Goal: Task Accomplishment & Management: Use online tool/utility

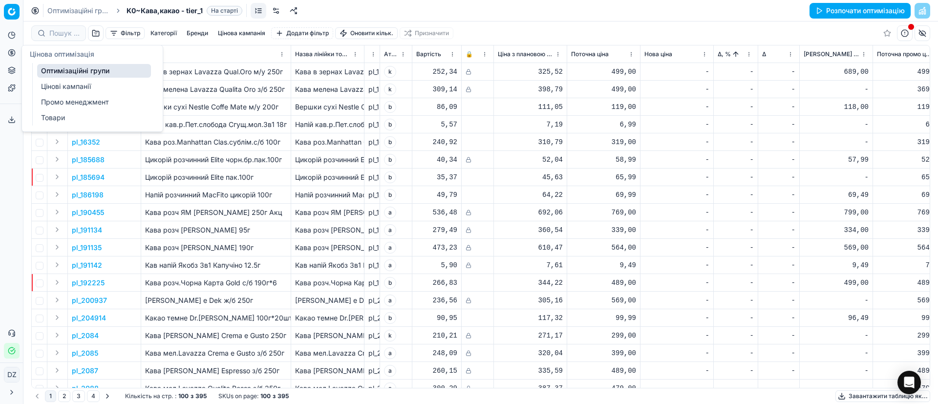
click at [13, 53] on icon at bounding box center [11, 52] width 2 height 2
drag, startPoint x: 84, startPoint y: 70, endPoint x: 128, endPoint y: 90, distance: 48.8
click at [84, 70] on link "Оптимізаційні групи" at bounding box center [94, 71] width 114 height 14
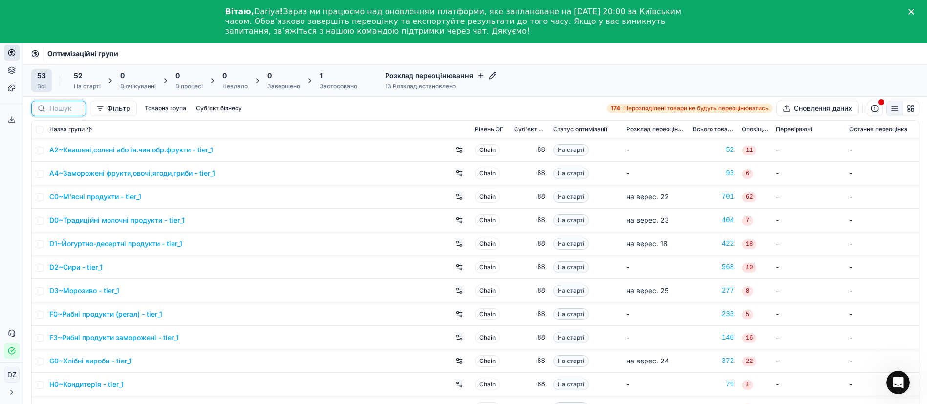
click at [62, 109] on input at bounding box center [64, 109] width 30 height 10
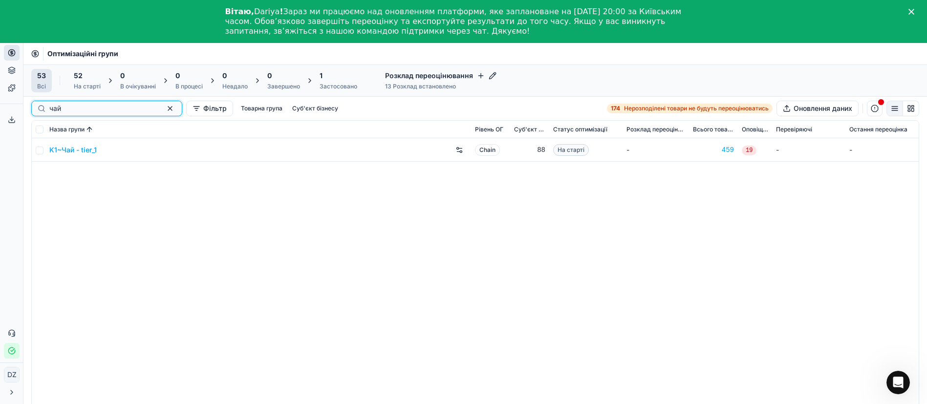
type input "чай"
click at [85, 152] on link "K1~Чай - tier_1" at bounding box center [72, 150] width 47 height 10
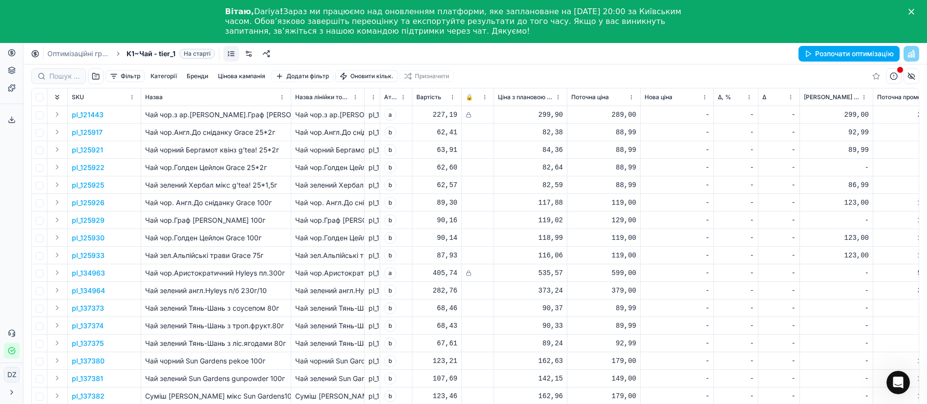
click at [817, 55] on button "Розпочати оптимізацію" at bounding box center [848, 54] width 101 height 16
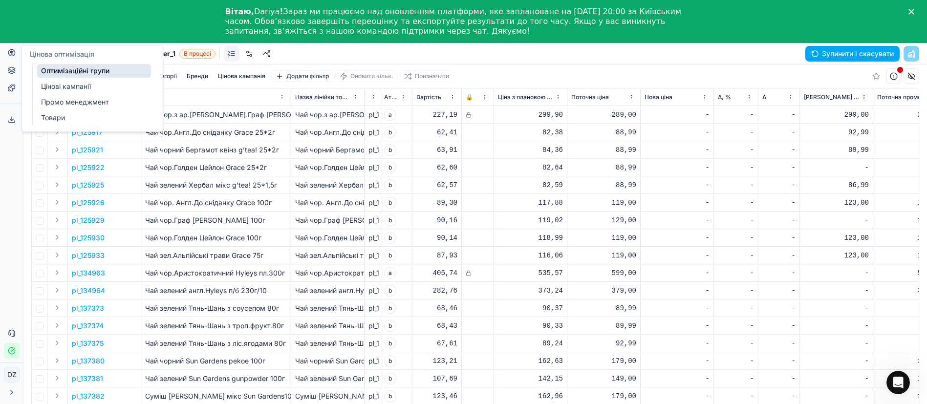
click at [15, 53] on circle at bounding box center [11, 52] width 6 height 6
click at [78, 71] on link "Оптимізаційні групи" at bounding box center [94, 71] width 114 height 14
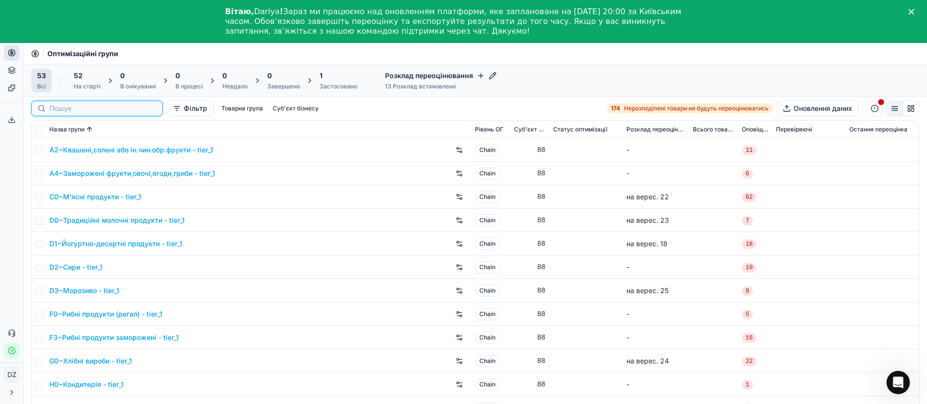
click at [64, 106] on input at bounding box center [102, 109] width 107 height 10
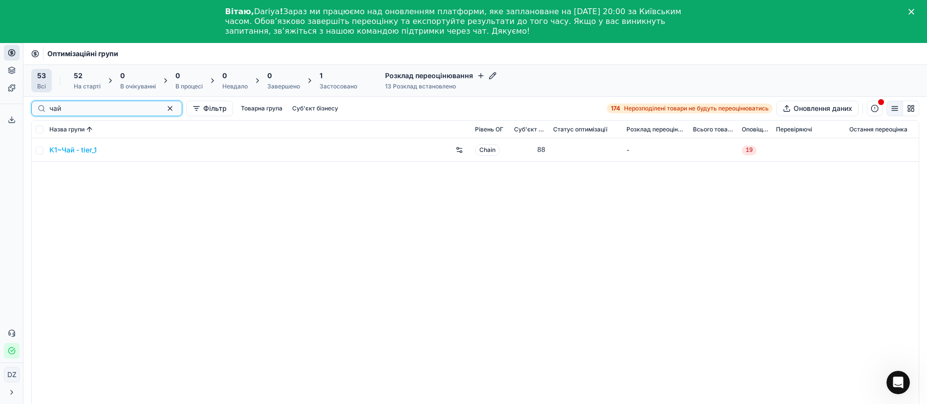
type input "чай"
click at [76, 148] on link "K1~Чай - tier_1" at bounding box center [72, 150] width 47 height 10
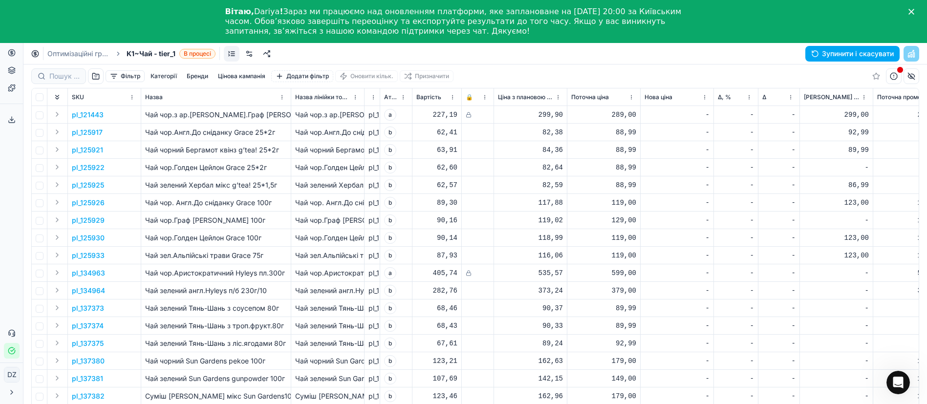
click at [16, 57] on button "Цінова оптимізація" at bounding box center [12, 53] width 16 height 16
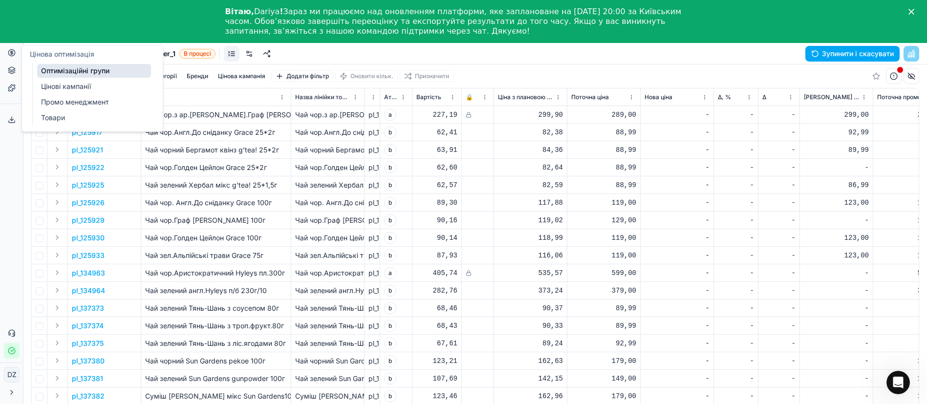
click at [102, 74] on link "Оптимізаційні групи" at bounding box center [94, 71] width 114 height 14
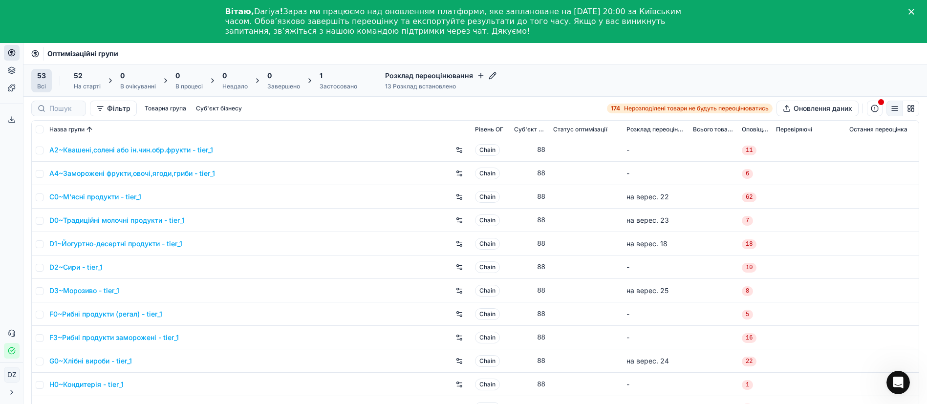
click at [329, 89] on div "Застосовано" at bounding box center [339, 87] width 38 height 8
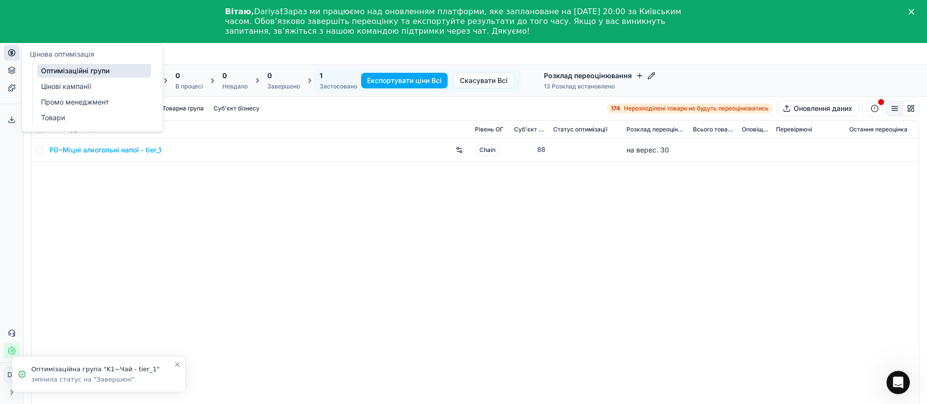
click at [10, 55] on circle at bounding box center [11, 52] width 6 height 6
click at [57, 74] on link "Оптимізаційні групи" at bounding box center [94, 71] width 114 height 14
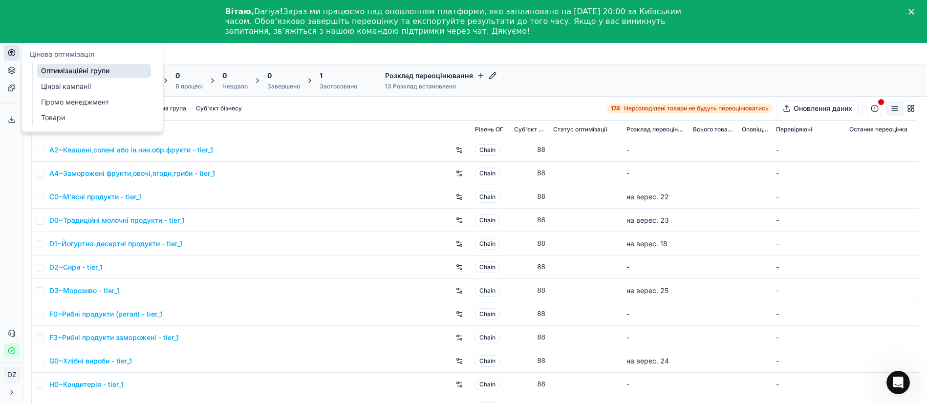
click at [10, 51] on icon at bounding box center [12, 53] width 8 height 8
click at [73, 71] on link "Оптимізаційні групи" at bounding box center [94, 71] width 114 height 14
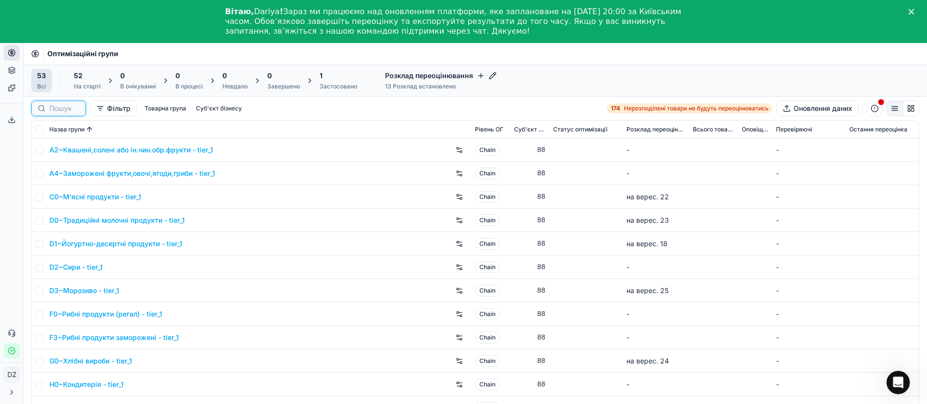
click at [62, 105] on input at bounding box center [64, 109] width 30 height 10
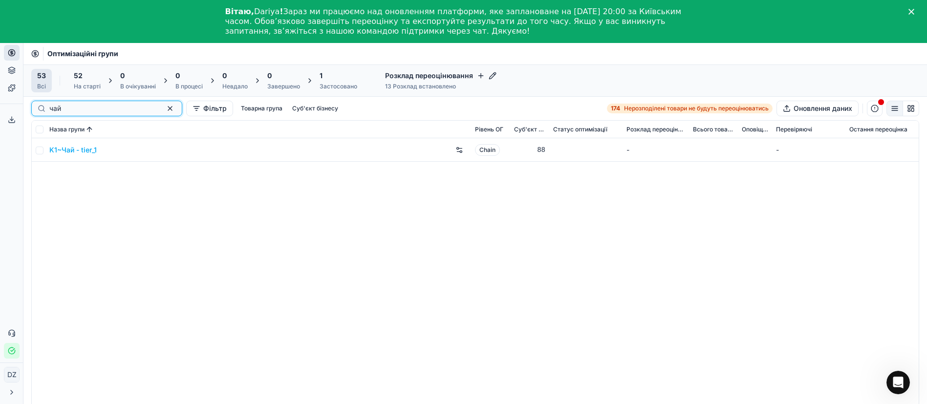
type input "чай"
click at [80, 144] on div "K1~Чай - tier_1" at bounding box center [258, 150] width 418 height 16
click at [82, 147] on link "K1~Чай - tier_1" at bounding box center [72, 150] width 47 height 10
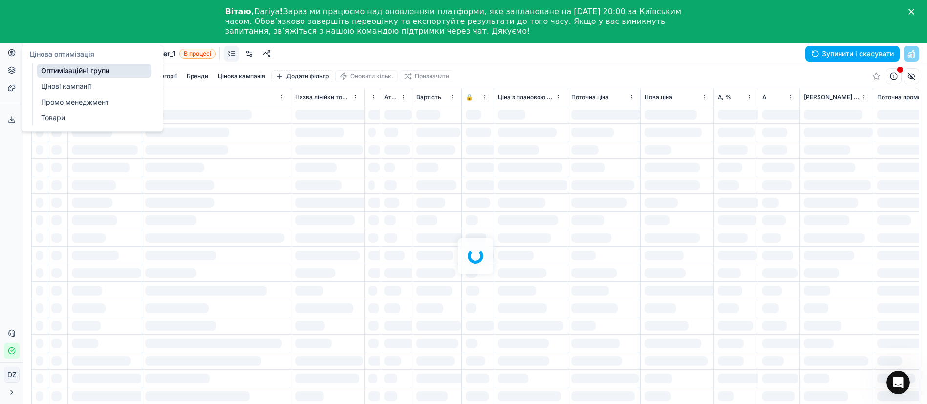
click at [14, 55] on circle at bounding box center [11, 52] width 6 height 6
click at [88, 70] on link "Оптимізаційні групи" at bounding box center [94, 71] width 114 height 14
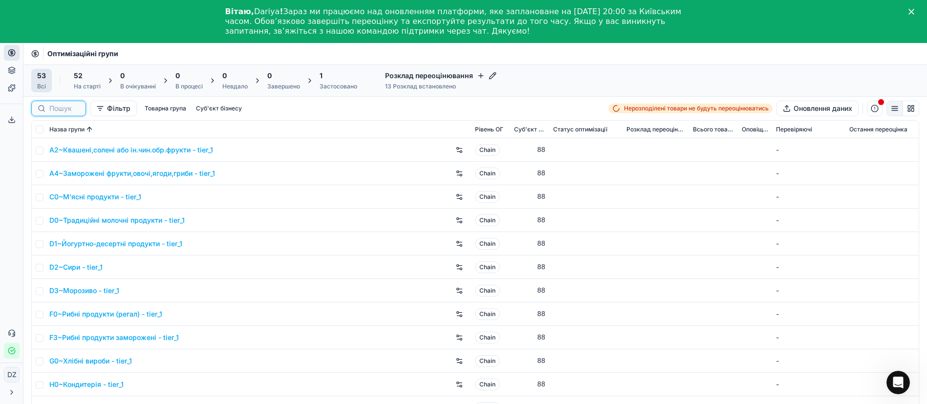
click at [64, 109] on input at bounding box center [64, 109] width 30 height 10
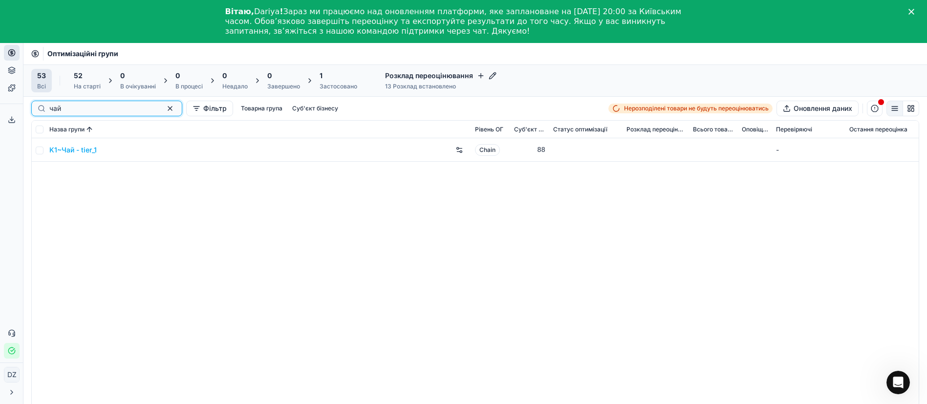
type input "чай"
click at [75, 153] on link "K1~Чай - tier_1" at bounding box center [72, 150] width 47 height 10
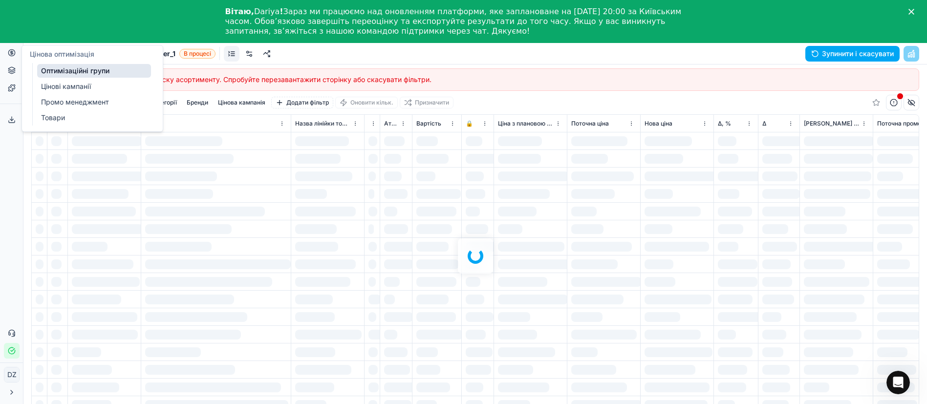
click at [13, 57] on button "Цінова оптимізація" at bounding box center [12, 53] width 16 height 16
click at [53, 73] on link "Оптимізаційні групи" at bounding box center [94, 71] width 114 height 14
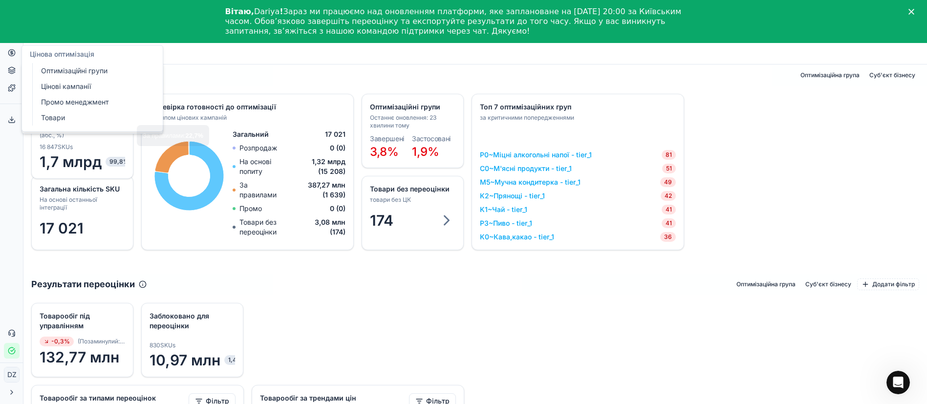
click at [15, 55] on icon at bounding box center [12, 53] width 8 height 8
click at [84, 72] on link "Оптимізаційні групи" at bounding box center [94, 71] width 114 height 14
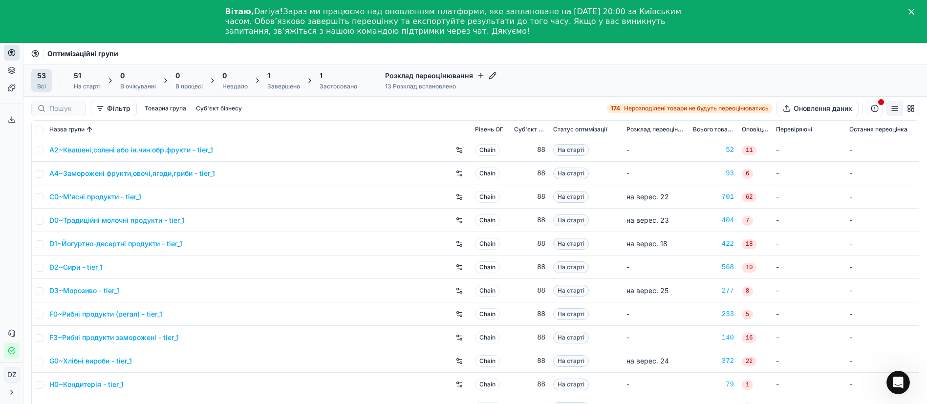
click at [270, 86] on div "Завершено" at bounding box center [283, 87] width 33 height 8
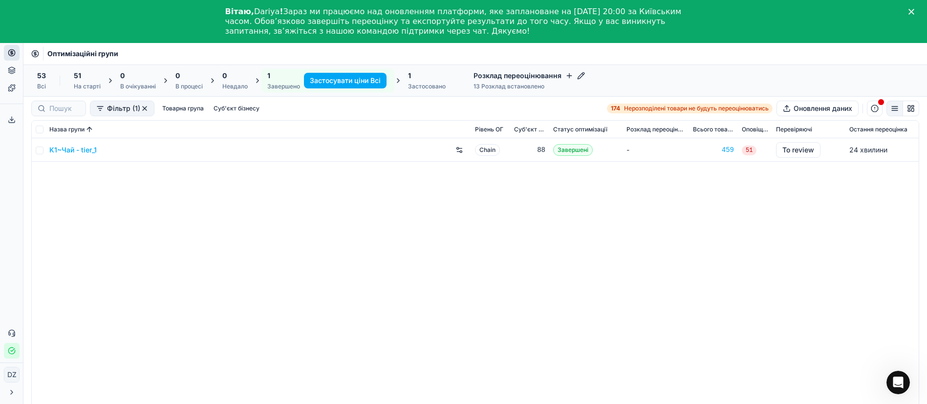
click at [68, 147] on link "K1~Чай - tier_1" at bounding box center [72, 150] width 47 height 10
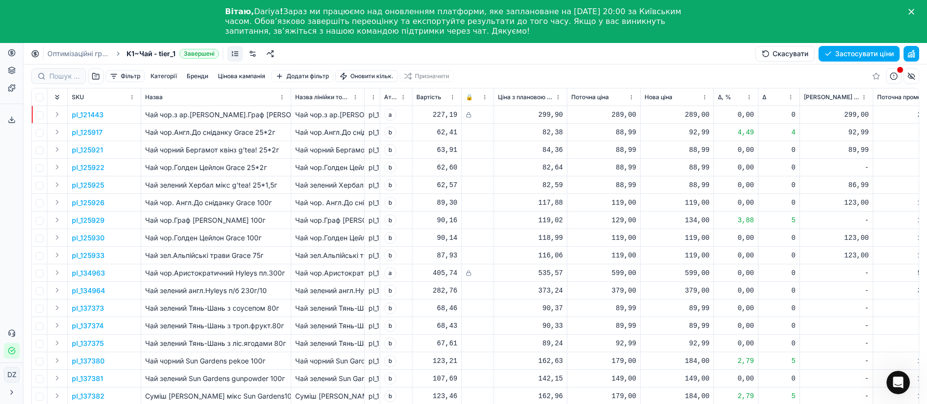
click at [244, 73] on button "Цінова кампанія" at bounding box center [241, 76] width 55 height 12
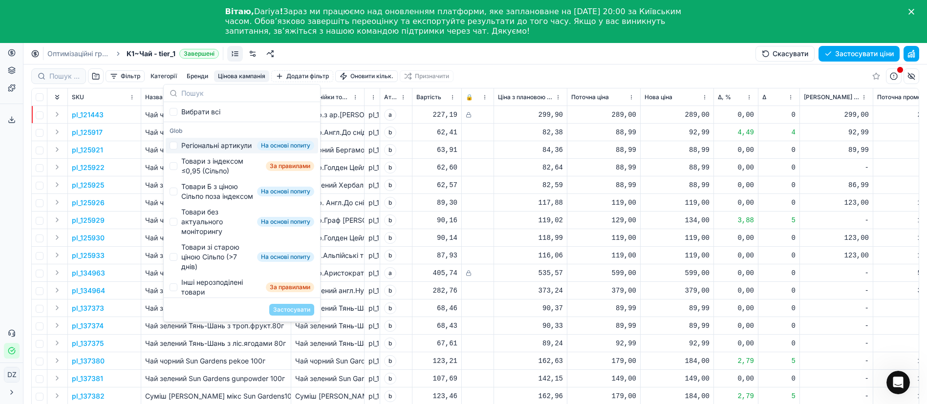
click at [213, 150] on div "Регіональні артикули" at bounding box center [216, 146] width 70 height 10
checkbox input "true"
drag, startPoint x: 209, startPoint y: 176, endPoint x: 208, endPoint y: 200, distance: 24.0
click at [209, 176] on div "Товари з індексом ≤0,95 (Сільпо)" at bounding box center [221, 166] width 81 height 20
checkbox input "true"
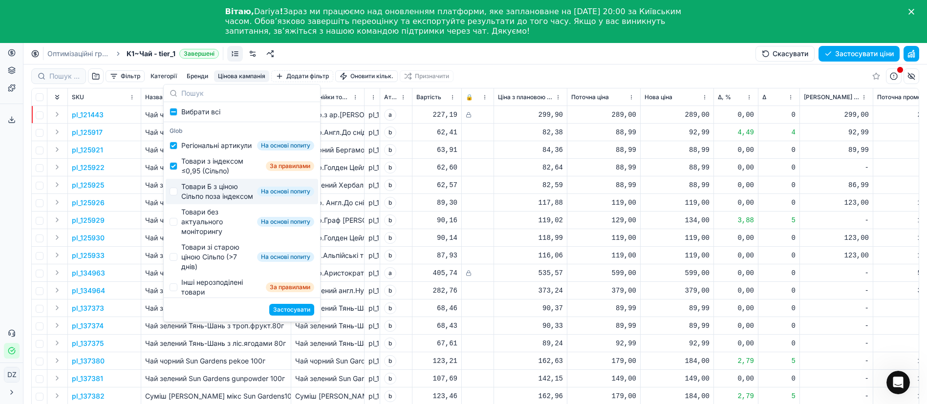
drag, startPoint x: 208, startPoint y: 204, endPoint x: 208, endPoint y: 230, distance: 25.9
click at [208, 201] on div "Товари Б з ціною Сільпо поза індексом" at bounding box center [217, 192] width 72 height 20
checkbox input "true"
click at [208, 236] on div "Товари без актуального моніторингу" at bounding box center [217, 221] width 72 height 29
checkbox input "true"
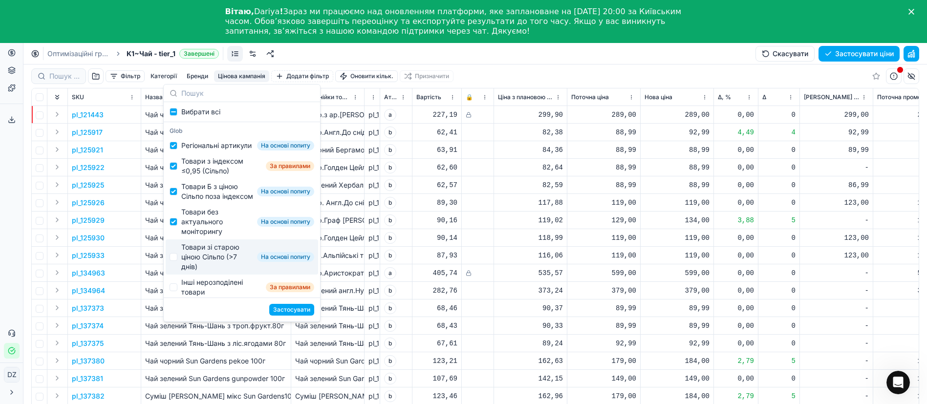
click at [209, 272] on div "Товари зі старою ціною Сільпо (>7 днів)" at bounding box center [217, 256] width 72 height 29
checkbox input "true"
click at [310, 314] on button "Застосувати" at bounding box center [291, 310] width 45 height 12
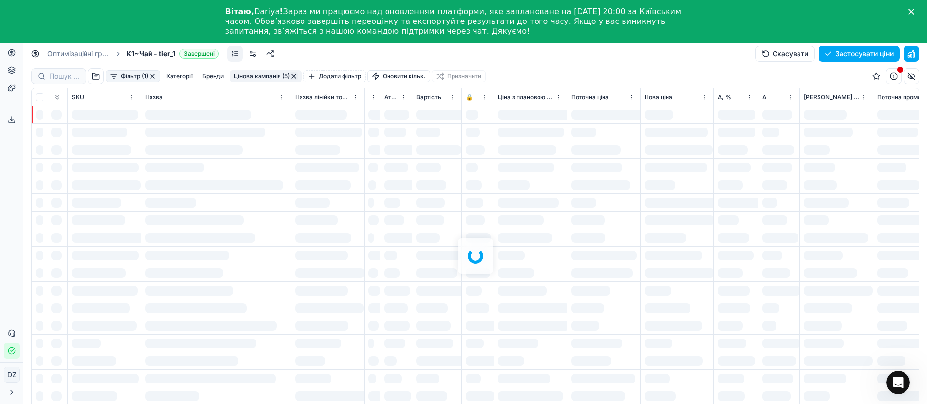
click at [300, 307] on div at bounding box center [474, 255] width 903 height 383
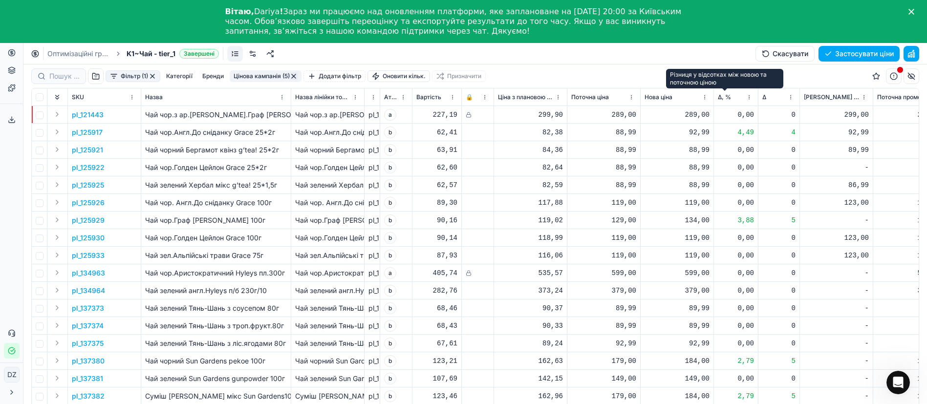
click at [722, 97] on span "Δ, %" at bounding box center [724, 97] width 13 height 8
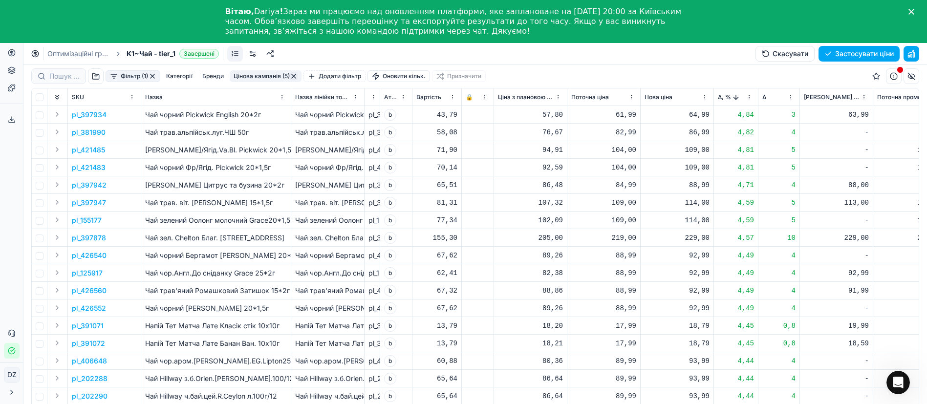
click at [86, 110] on p "pl_397934" at bounding box center [89, 115] width 35 height 10
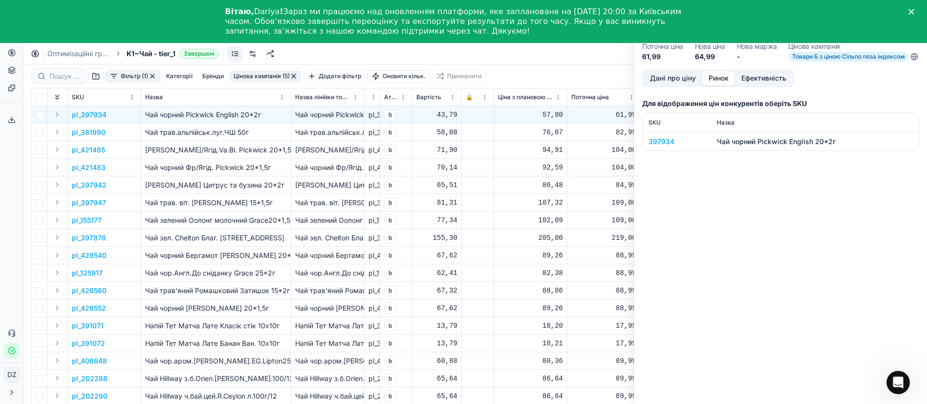
click at [723, 85] on button "Ринок" at bounding box center [718, 78] width 33 height 14
click at [665, 144] on div "397934" at bounding box center [676, 142] width 57 height 10
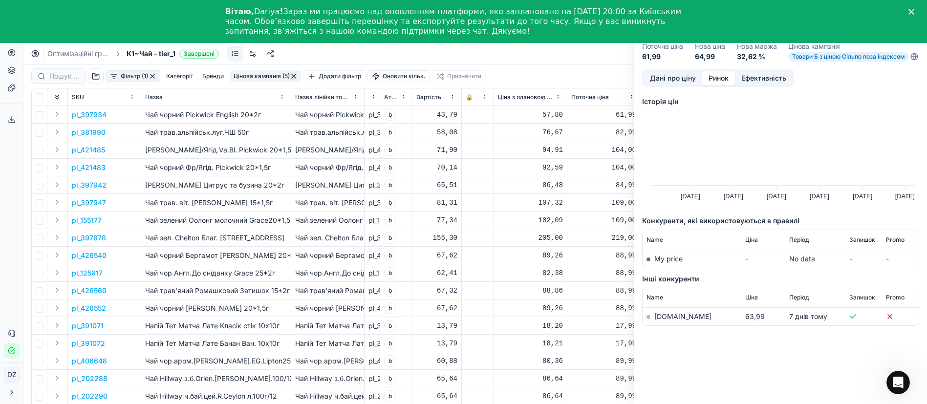
click at [674, 321] on link "silpo.ua" at bounding box center [682, 316] width 57 height 8
click at [568, 136] on td "82,99" at bounding box center [603, 133] width 73 height 18
click at [509, 166] on div "92,59" at bounding box center [530, 168] width 65 height 10
click at [914, 9] on polygon "Close" at bounding box center [911, 12] width 6 height 6
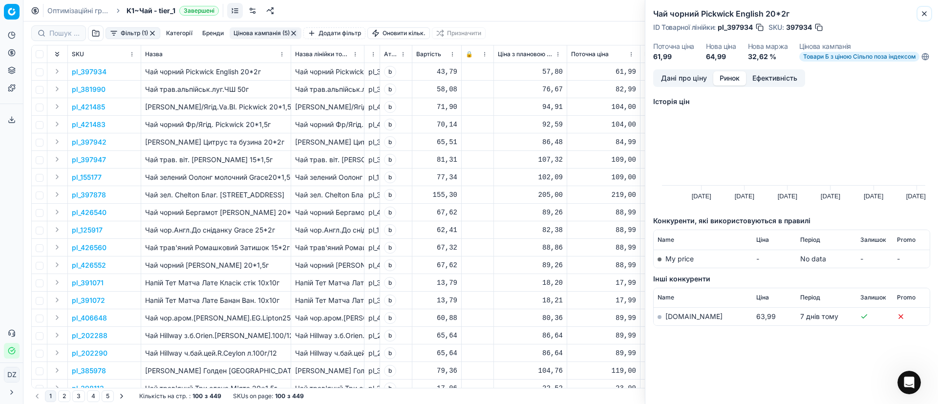
click at [924, 14] on icon "button" at bounding box center [925, 14] width 8 height 8
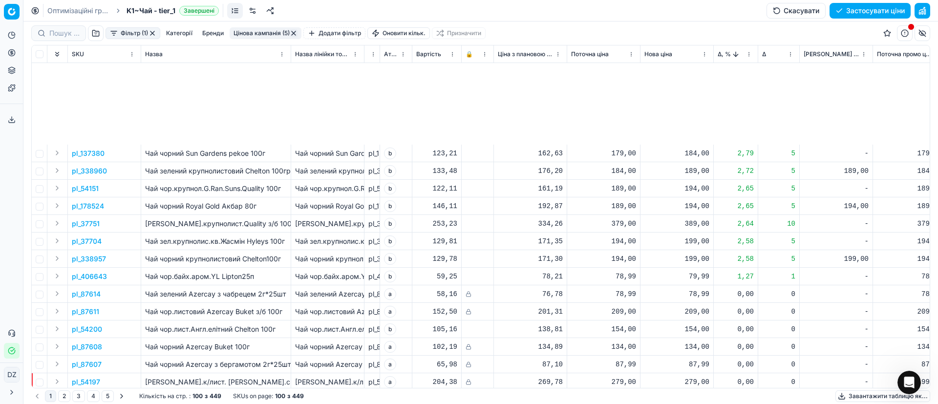
scroll to position [806, 0]
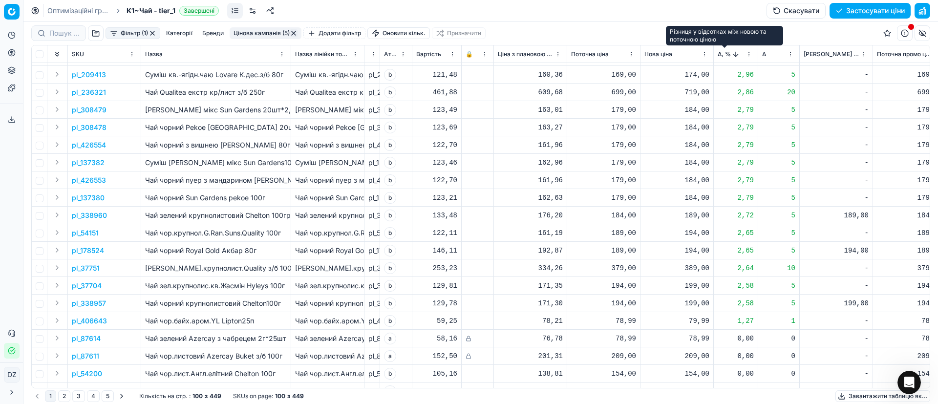
click at [721, 56] on span "Δ, %" at bounding box center [724, 54] width 13 height 8
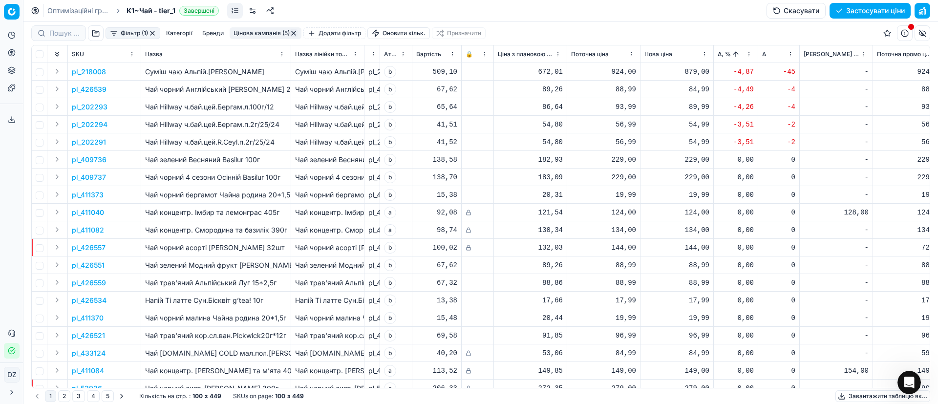
click at [696, 72] on div "879,00" at bounding box center [676, 72] width 65 height 10
drag, startPoint x: 721, startPoint y: 161, endPoint x: 623, endPoint y: 160, distance: 97.2
click at [623, 160] on dl "Поточна: 924,00 Оптимум: 879,00 Вручну: 879.00" at bounding box center [677, 138] width 141 height 64
type input "899.00"
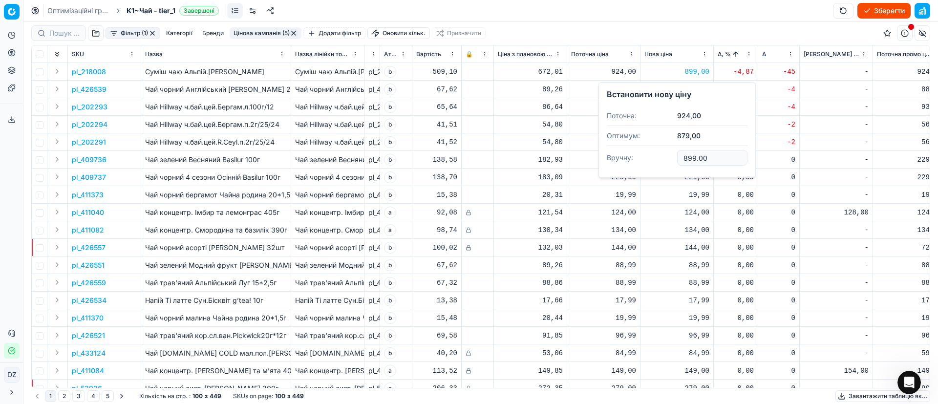
click at [702, 273] on div "88,99" at bounding box center [676, 265] width 65 height 17
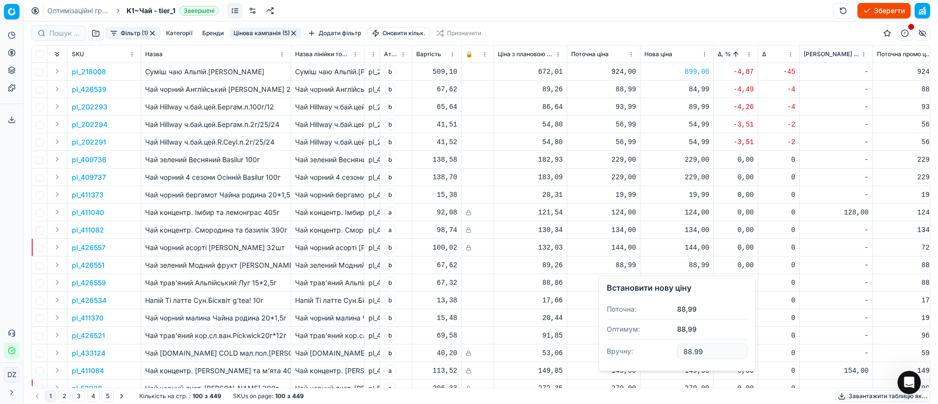
click at [884, 10] on button "Зберегти" at bounding box center [883, 11] width 53 height 16
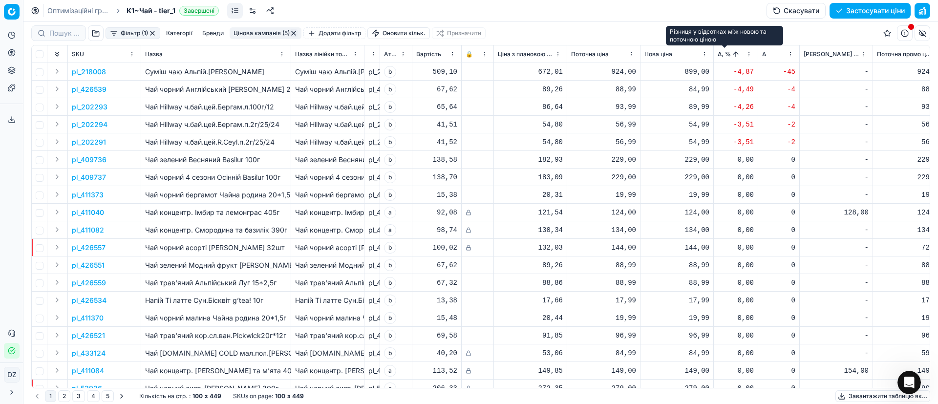
click at [722, 57] on span "Δ, %" at bounding box center [724, 54] width 13 height 8
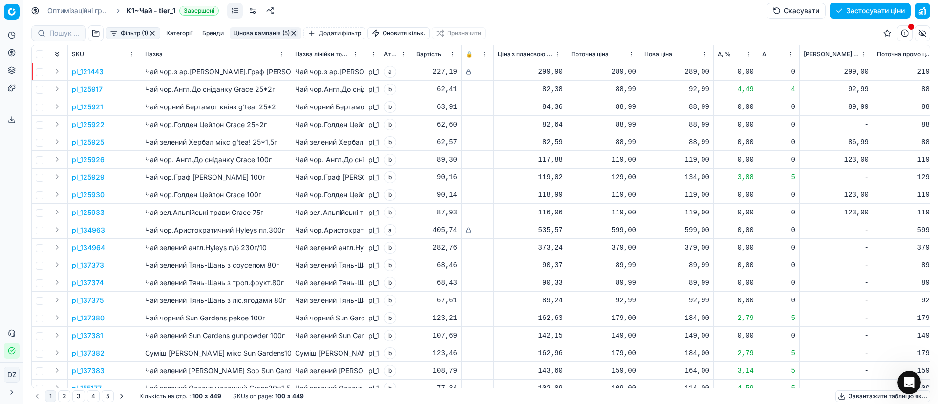
click at [719, 51] on span "Δ, %" at bounding box center [724, 54] width 13 height 8
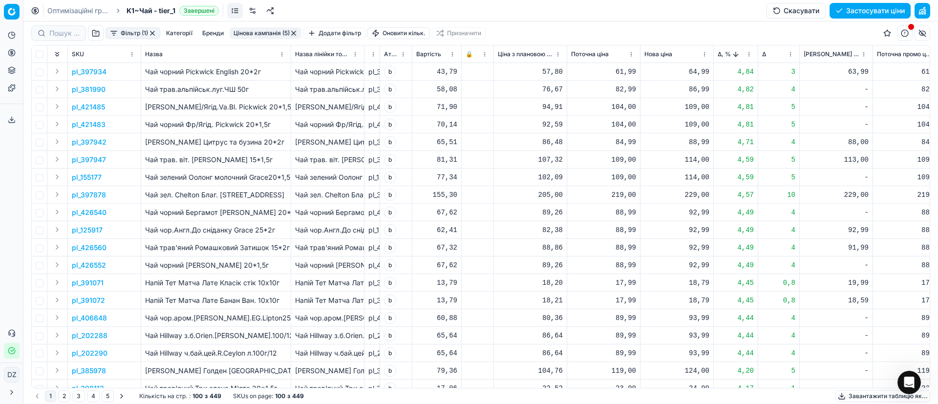
click at [873, 8] on button "Застосувати ціни" at bounding box center [870, 11] width 81 height 16
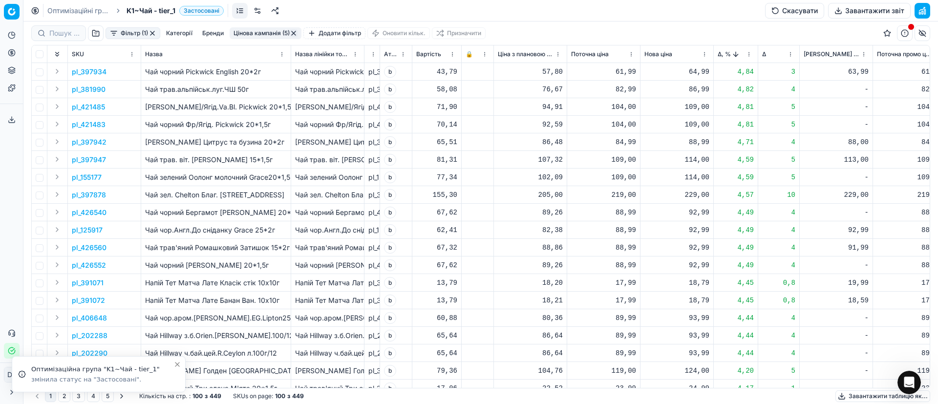
click at [847, 13] on button "Завантажити звіт" at bounding box center [869, 11] width 83 height 16
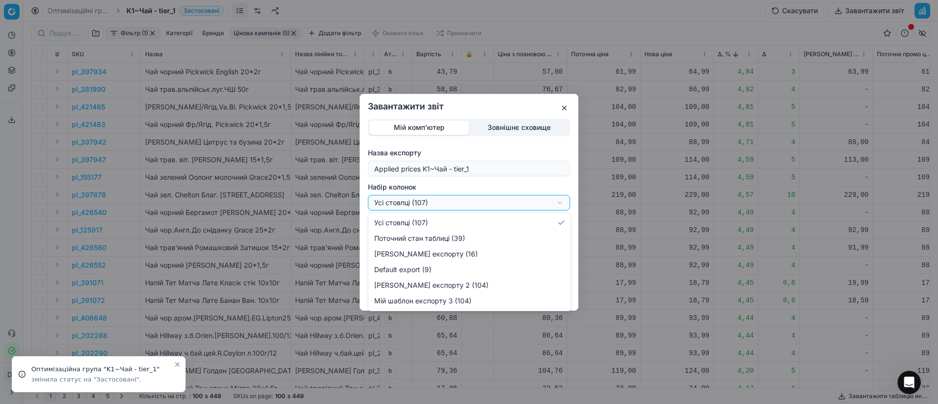
click at [452, 201] on div "Завантажити звіт Мій комп'ютер Зовнішнє сховище Назва експорту Applied prices K…" at bounding box center [469, 202] width 938 height 404
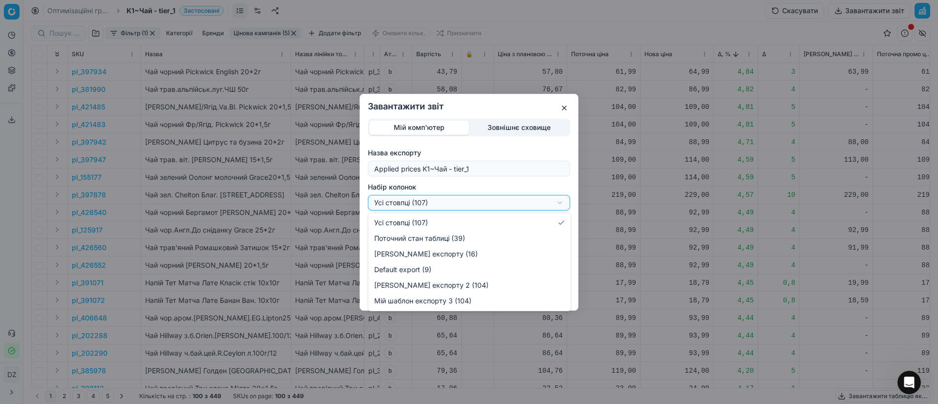
select select "custom"
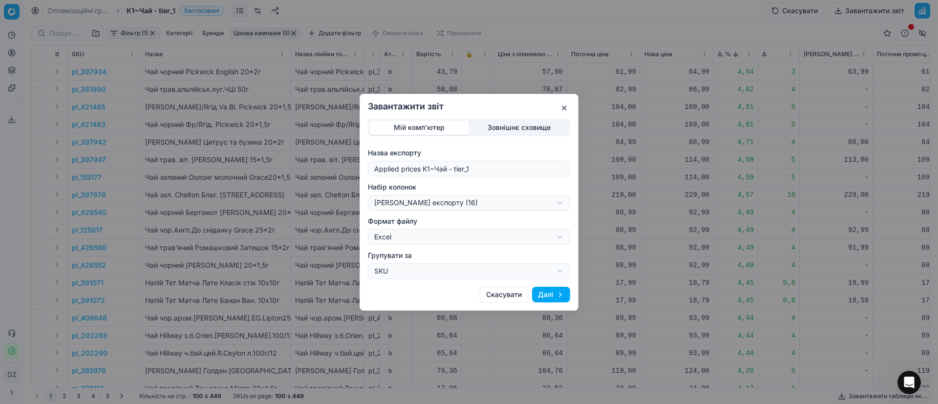
click at [558, 292] on button "Далі" at bounding box center [551, 295] width 38 height 16
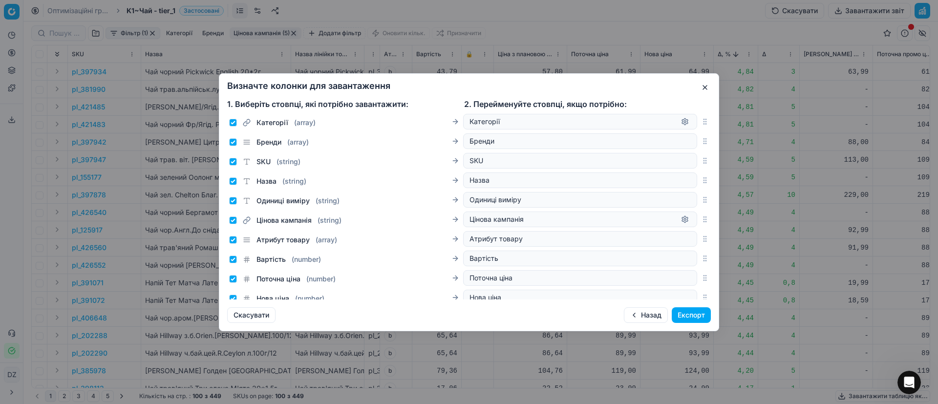
click at [691, 313] on button "Експорт" at bounding box center [691, 315] width 39 height 16
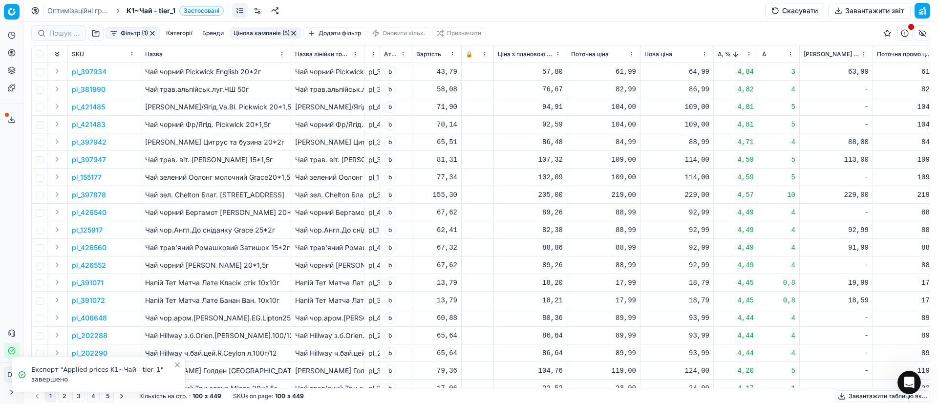
click at [11, 118] on icon at bounding box center [12, 120] width 8 height 8
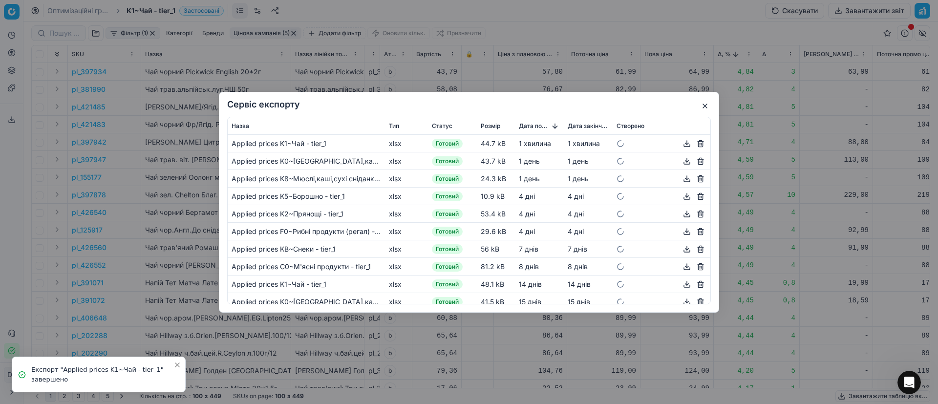
click at [695, 142] on button "button" at bounding box center [701, 143] width 12 height 12
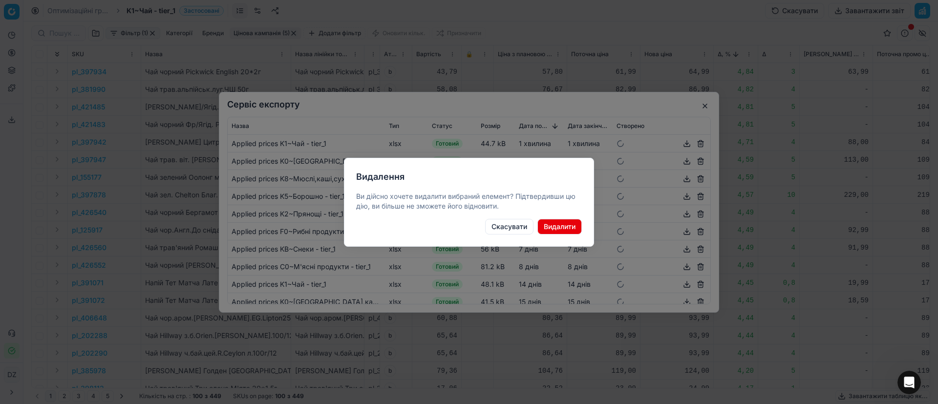
click at [773, 145] on div at bounding box center [469, 202] width 938 height 404
click at [503, 225] on button "Скасувати" at bounding box center [509, 227] width 48 height 16
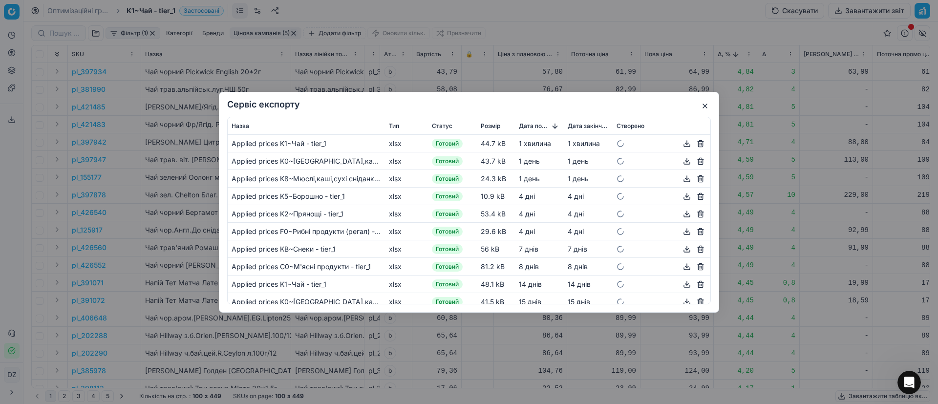
click at [681, 143] on button "button" at bounding box center [687, 143] width 12 height 12
